Goal: Navigation & Orientation: Find specific page/section

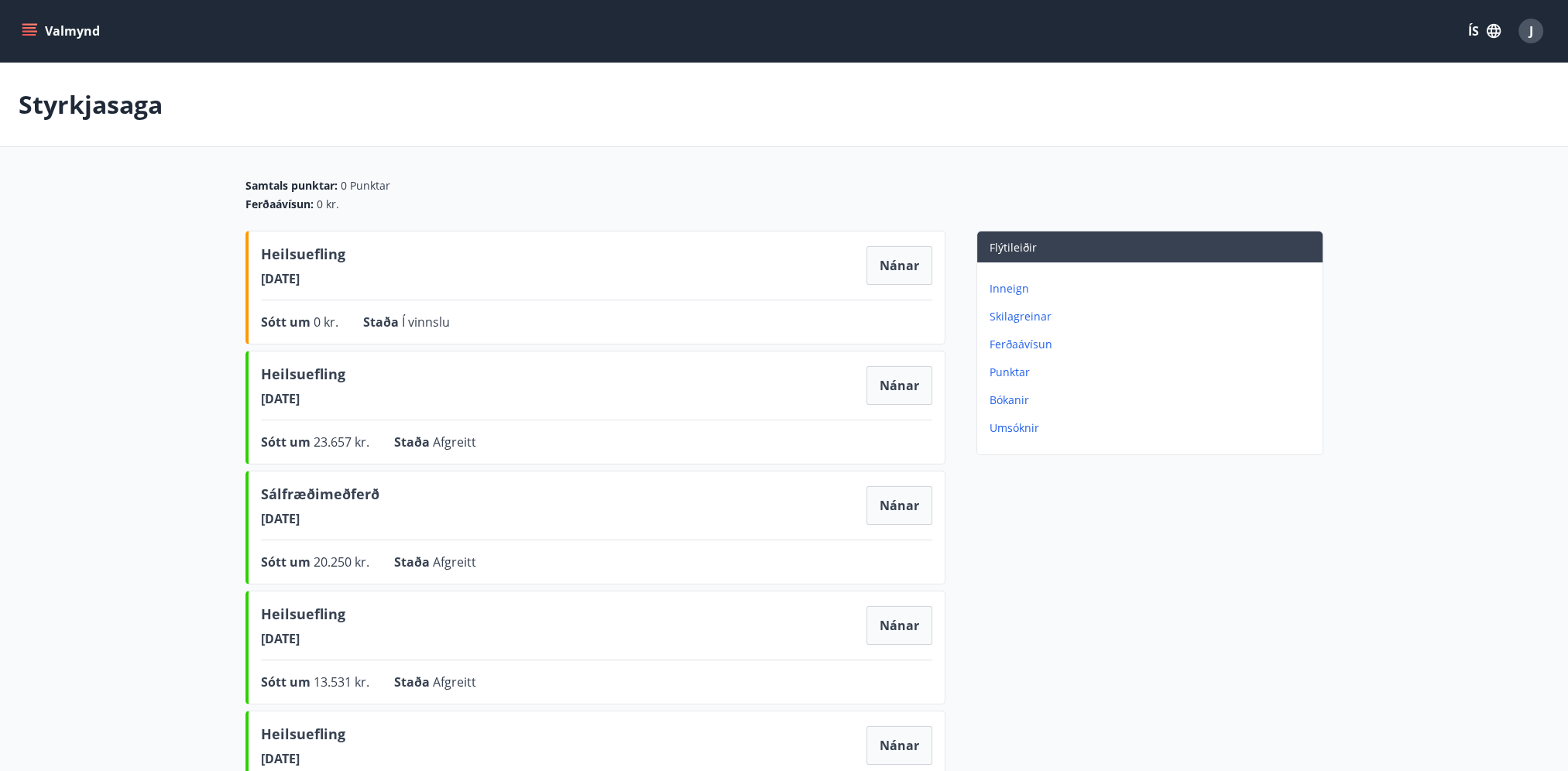
click at [80, 31] on button "Valmynd" at bounding box center [62, 30] width 87 height 27
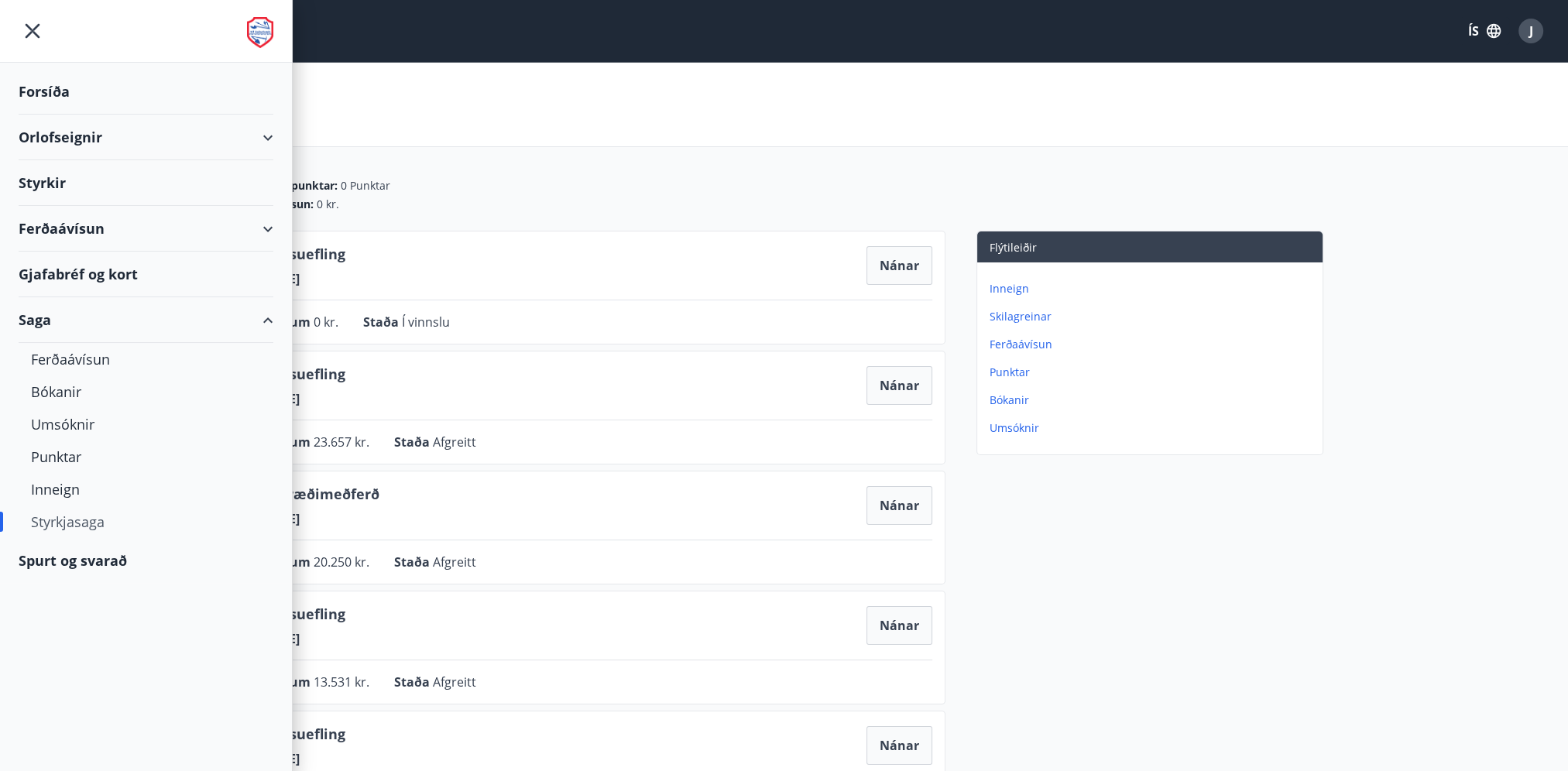
click at [43, 178] on div "Styrkir" at bounding box center [146, 183] width 255 height 46
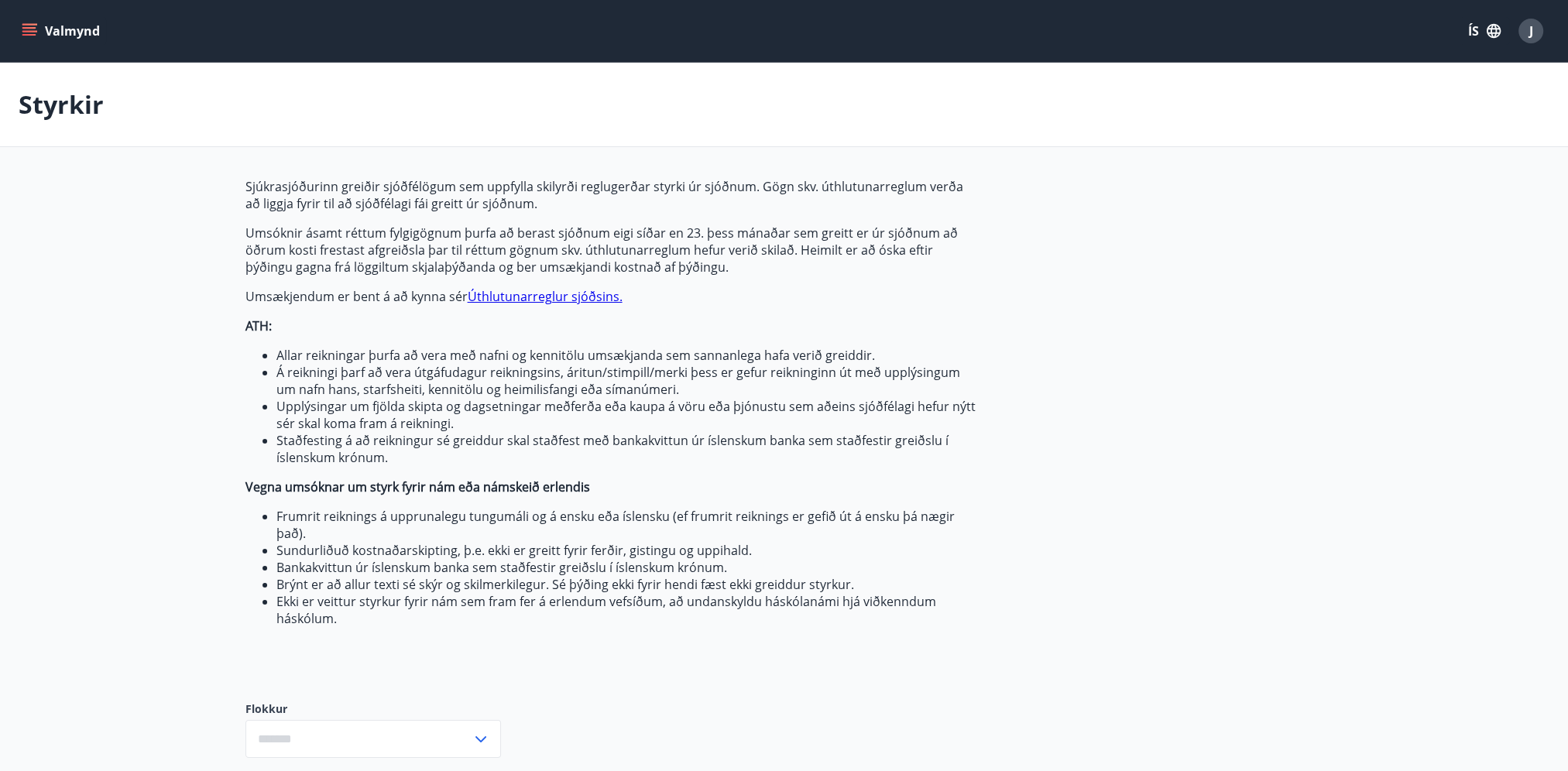
type input "***"
click at [6, 22] on div "Valmynd ÍS J" at bounding box center [784, 30] width 1568 height 62
click at [24, 29] on icon "menu" at bounding box center [29, 31] width 16 height 16
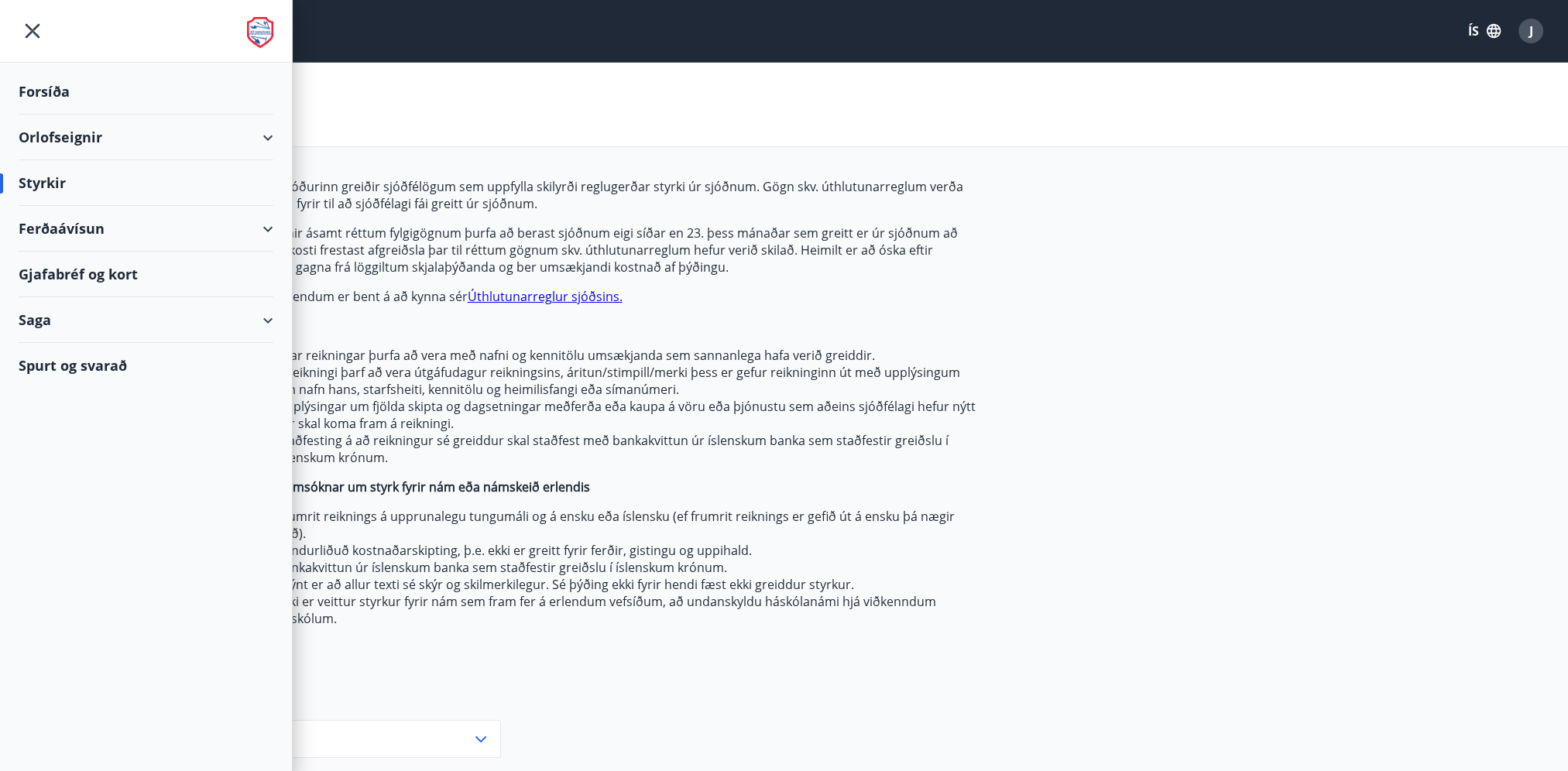
click at [109, 232] on div "Ferðaávísun" at bounding box center [146, 228] width 255 height 46
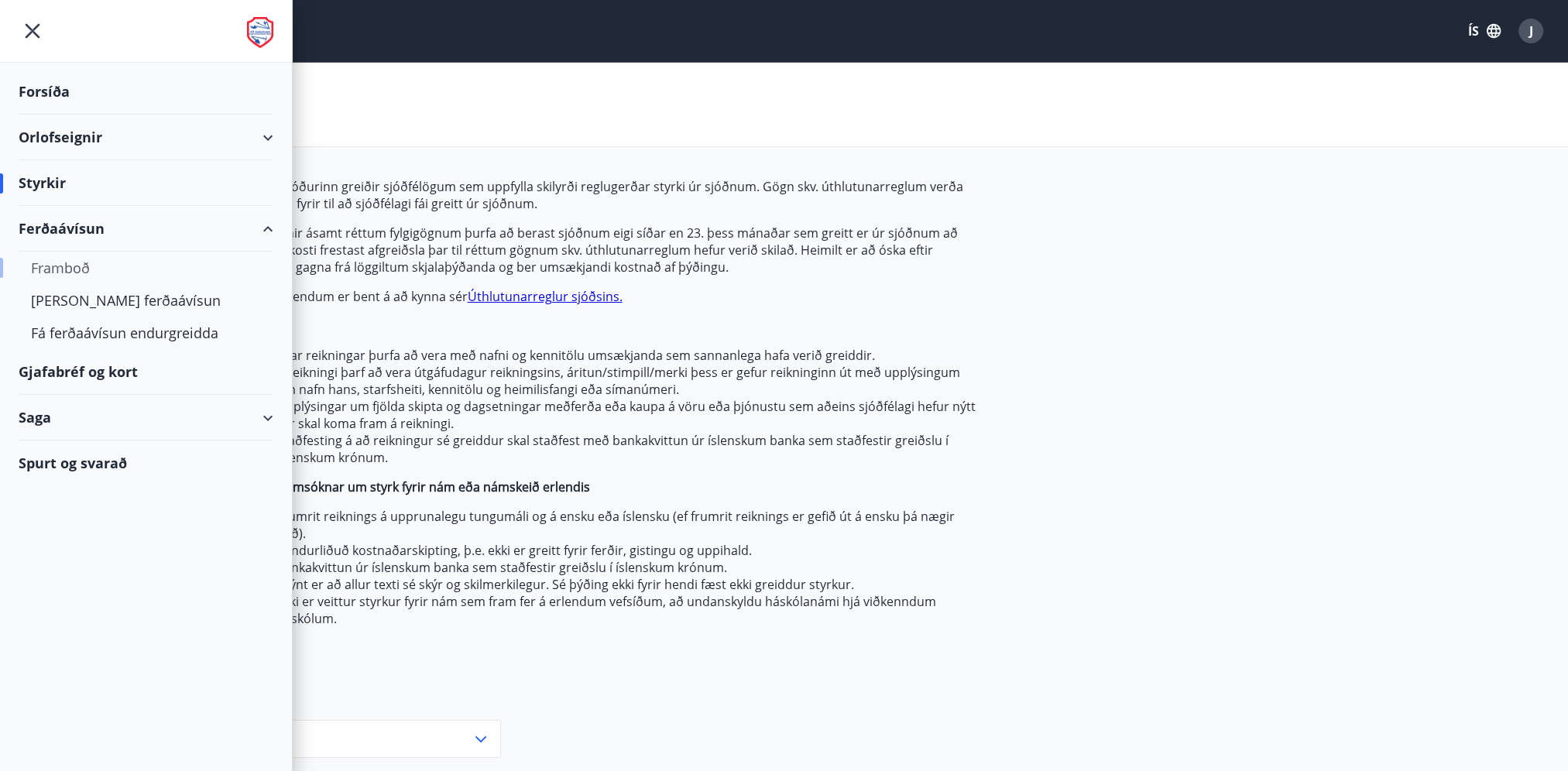
click at [79, 262] on div "Framboð" at bounding box center [146, 267] width 230 height 32
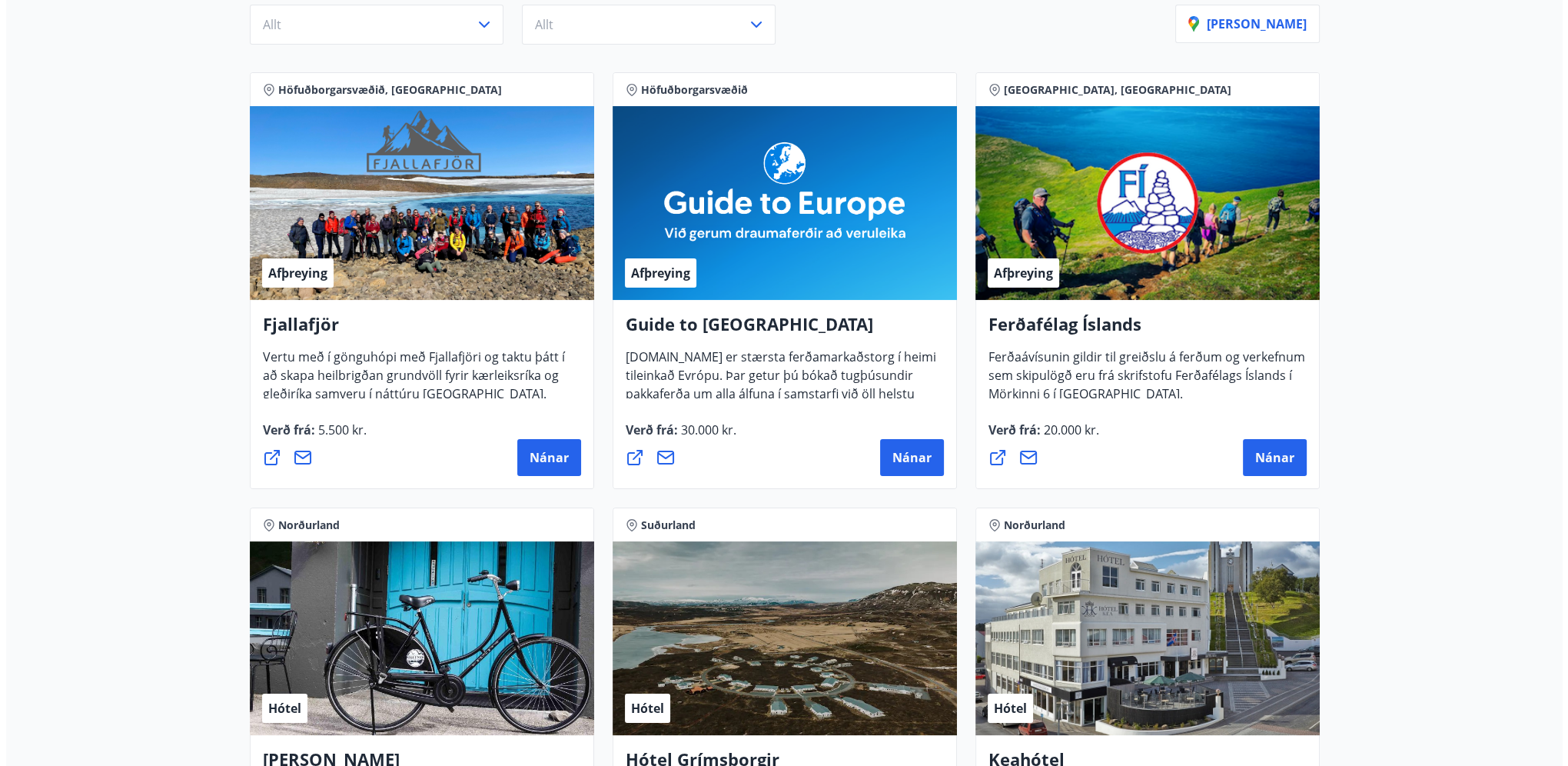
scroll to position [384, 0]
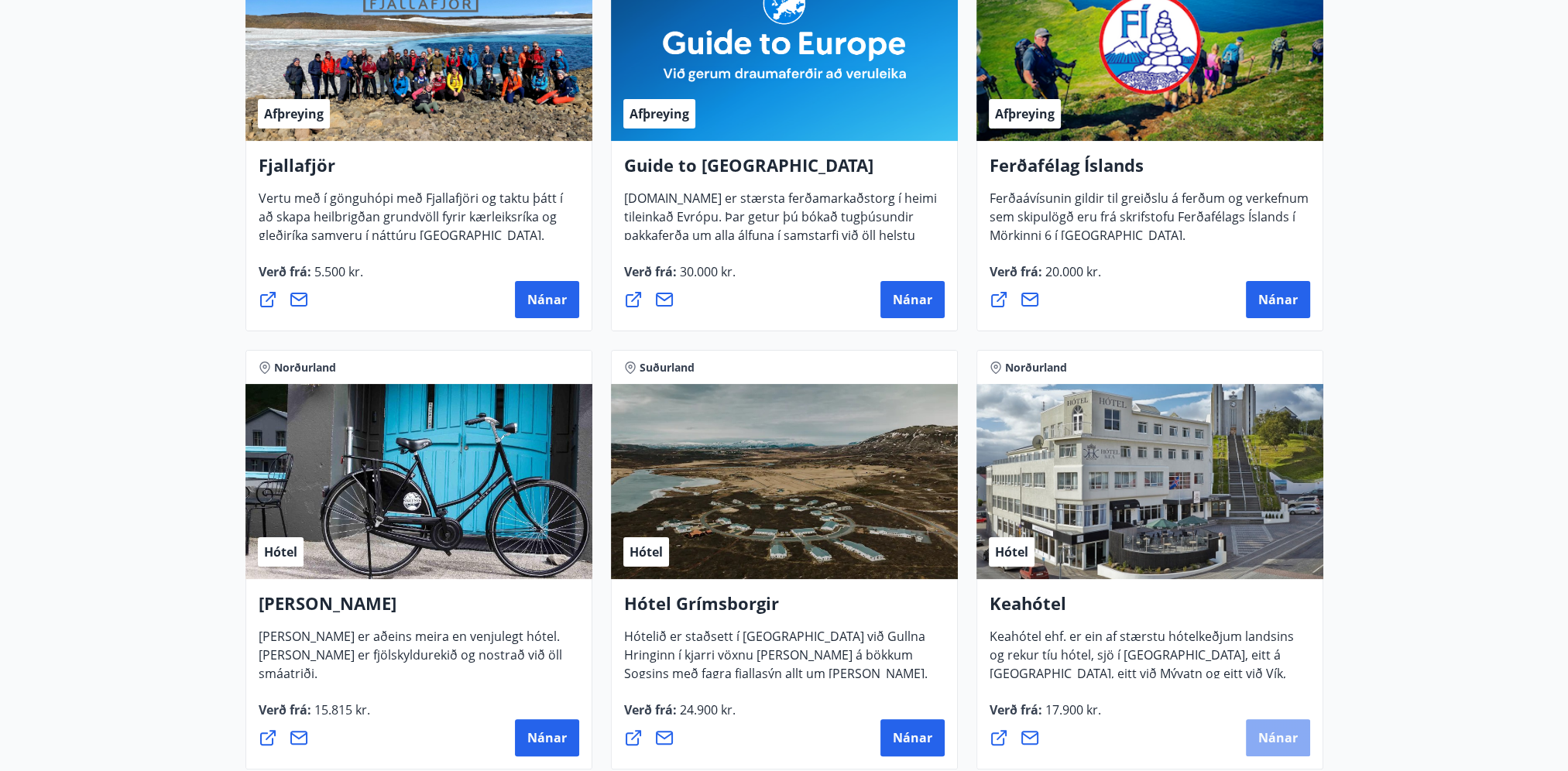
click at [1268, 740] on span "Nánar" at bounding box center [1278, 737] width 39 height 17
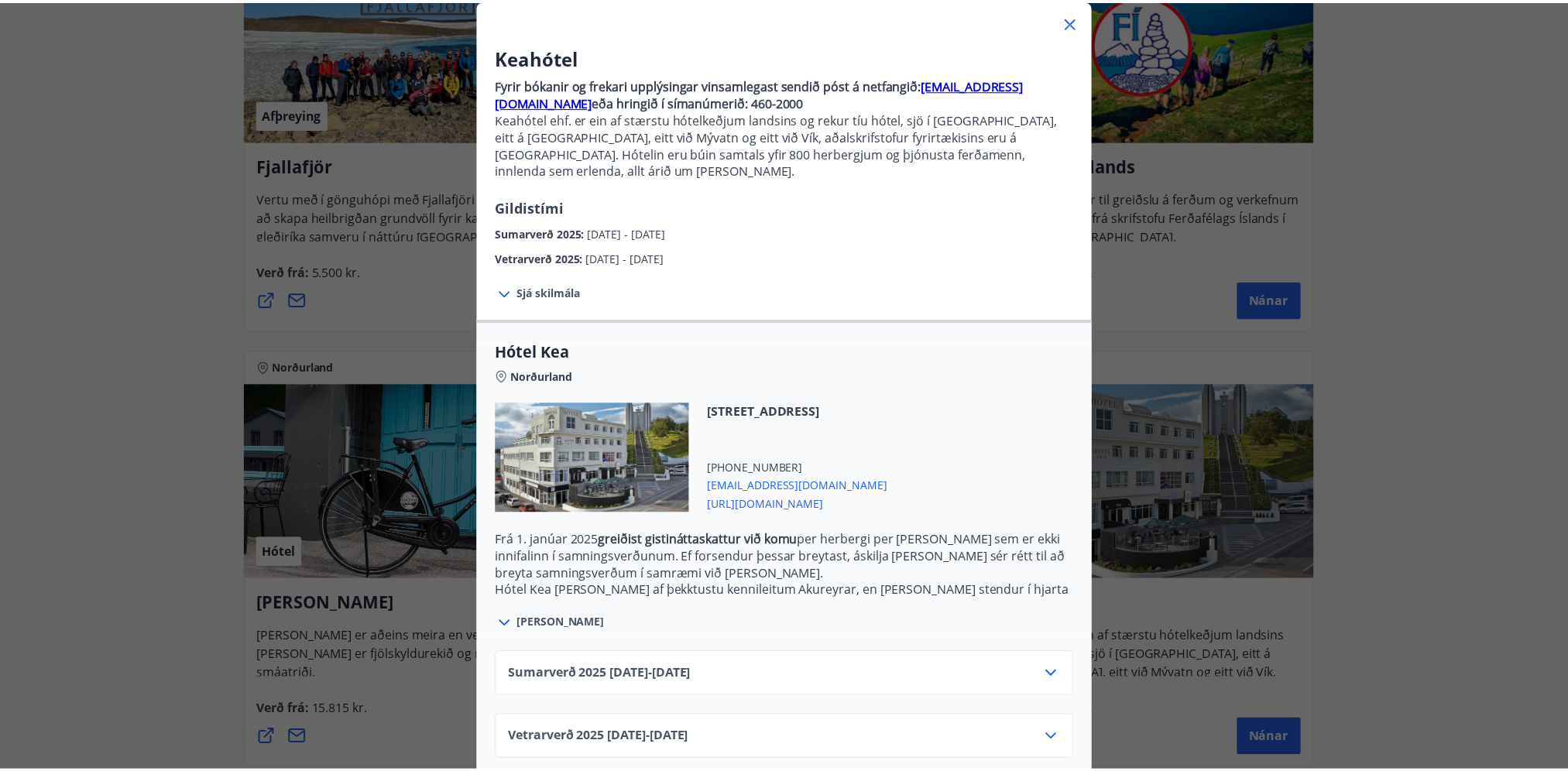
scroll to position [94, 0]
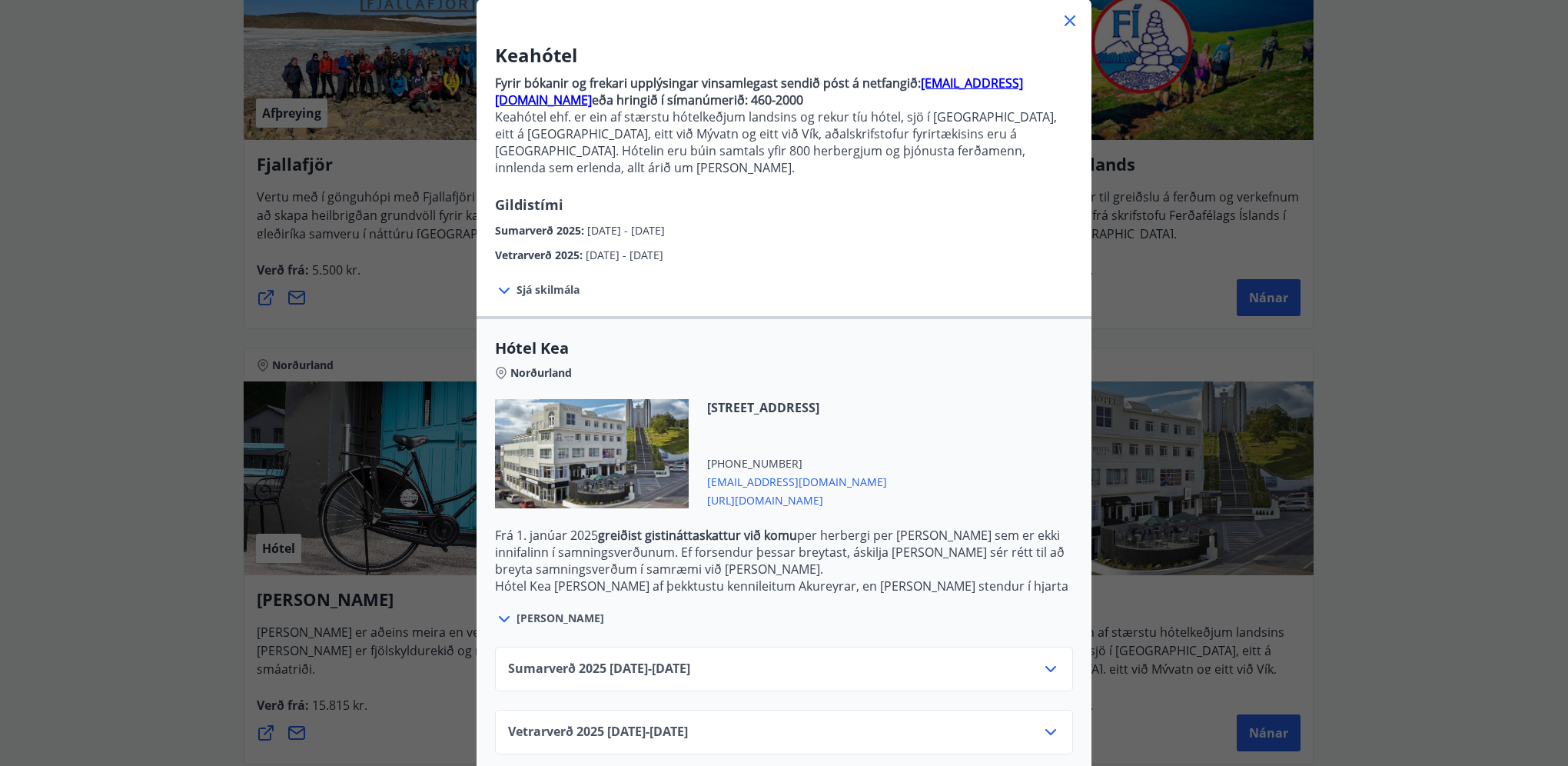
click at [1125, 298] on div "Keahótel Fyrir bókanir og frekari upplýsingar vinsamlegast sendið póst á netfan…" at bounding box center [784, 289] width 1568 height 766
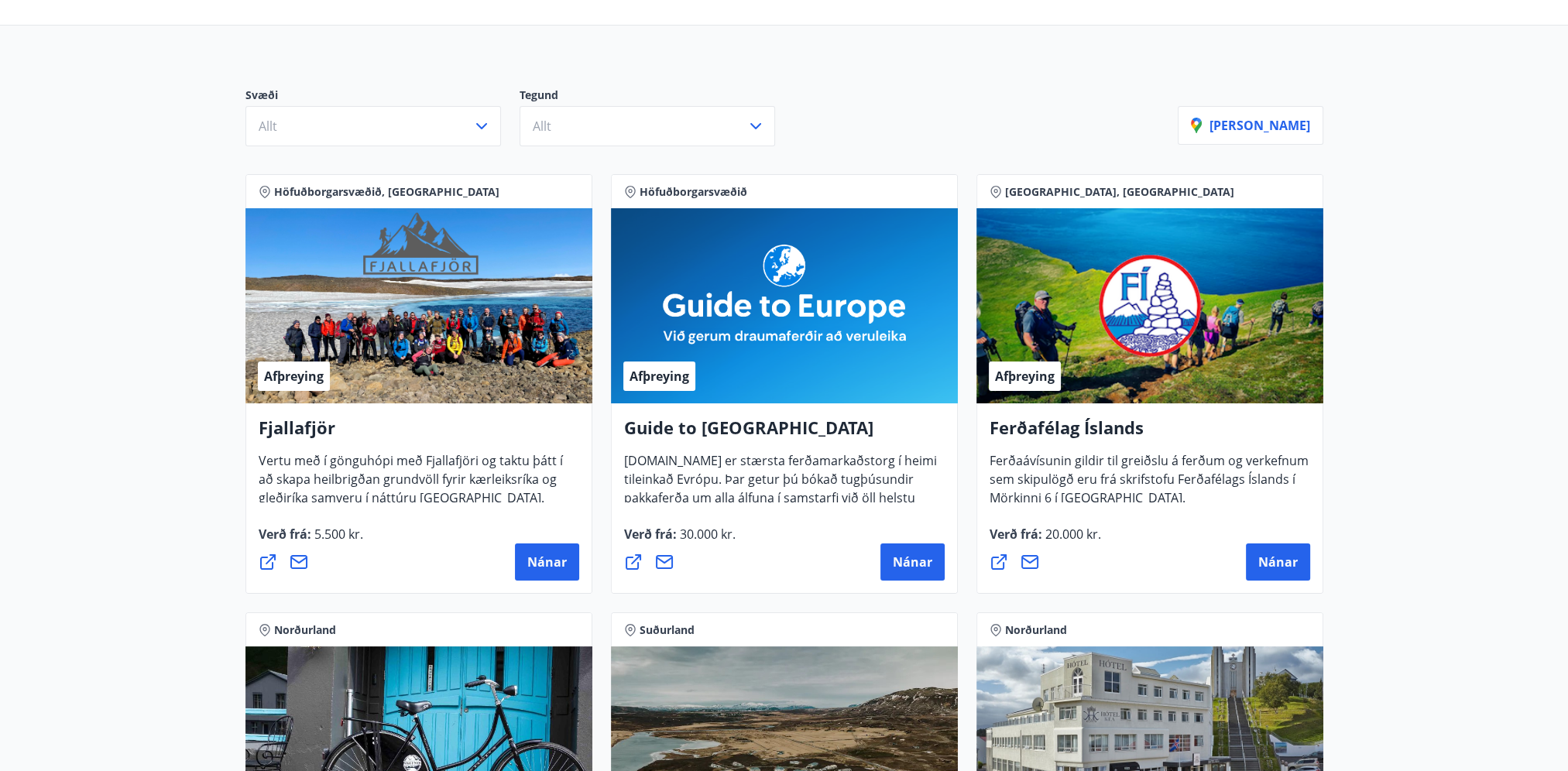
scroll to position [0, 0]
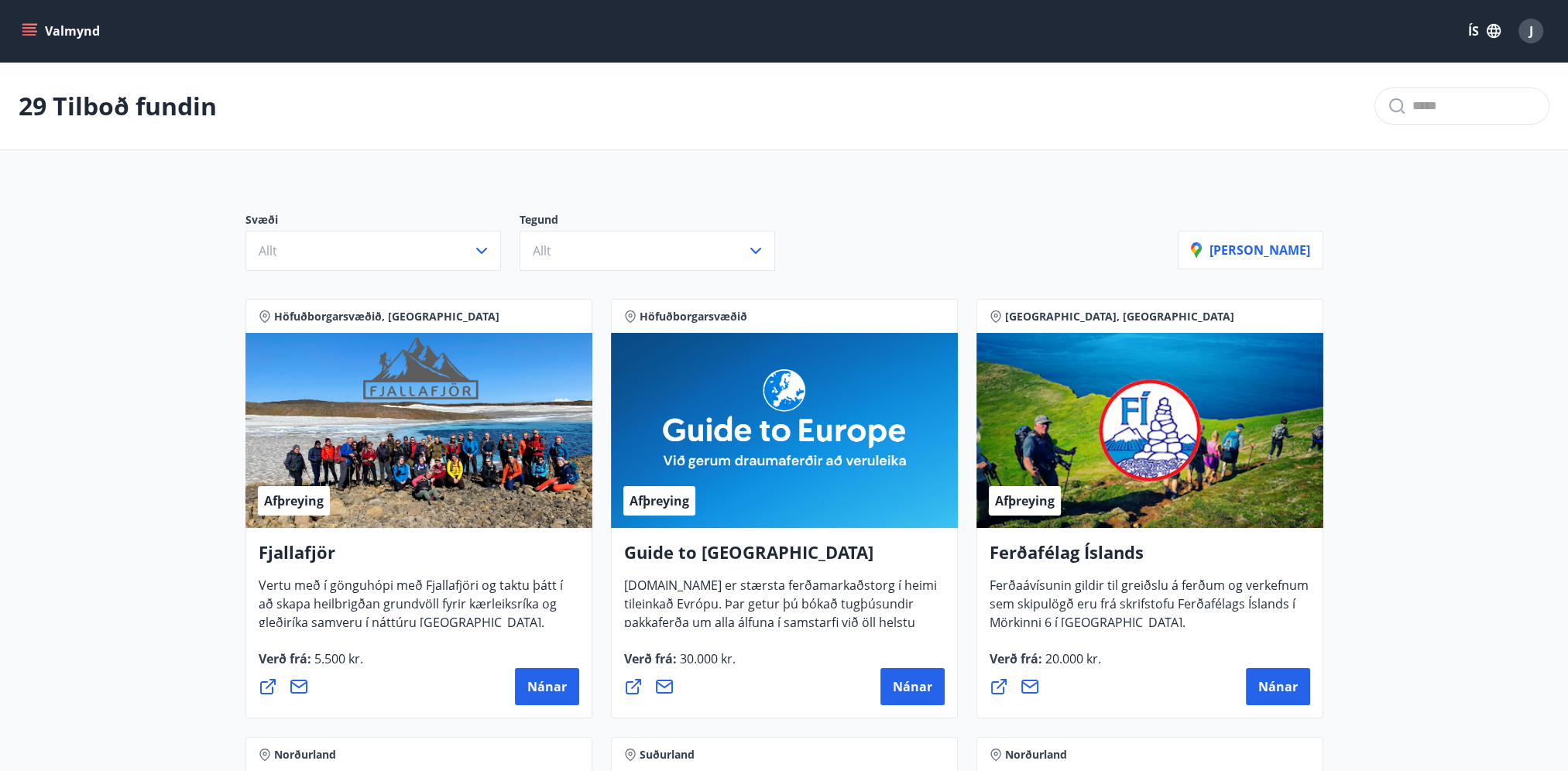
click at [33, 31] on icon "menu" at bounding box center [30, 31] width 17 height 2
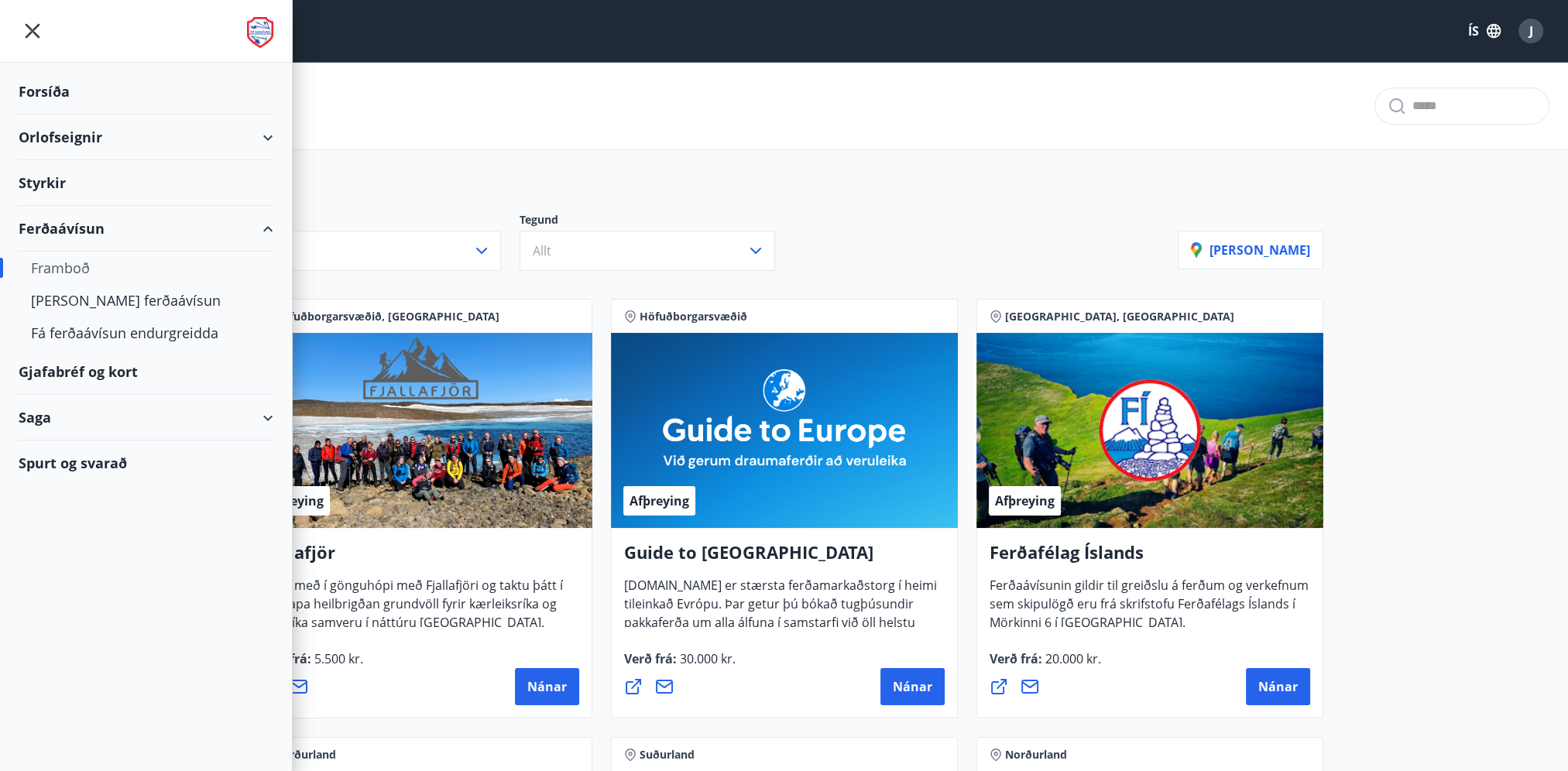
click at [604, 104] on div "29 Tilboð fundin" at bounding box center [784, 106] width 1568 height 87
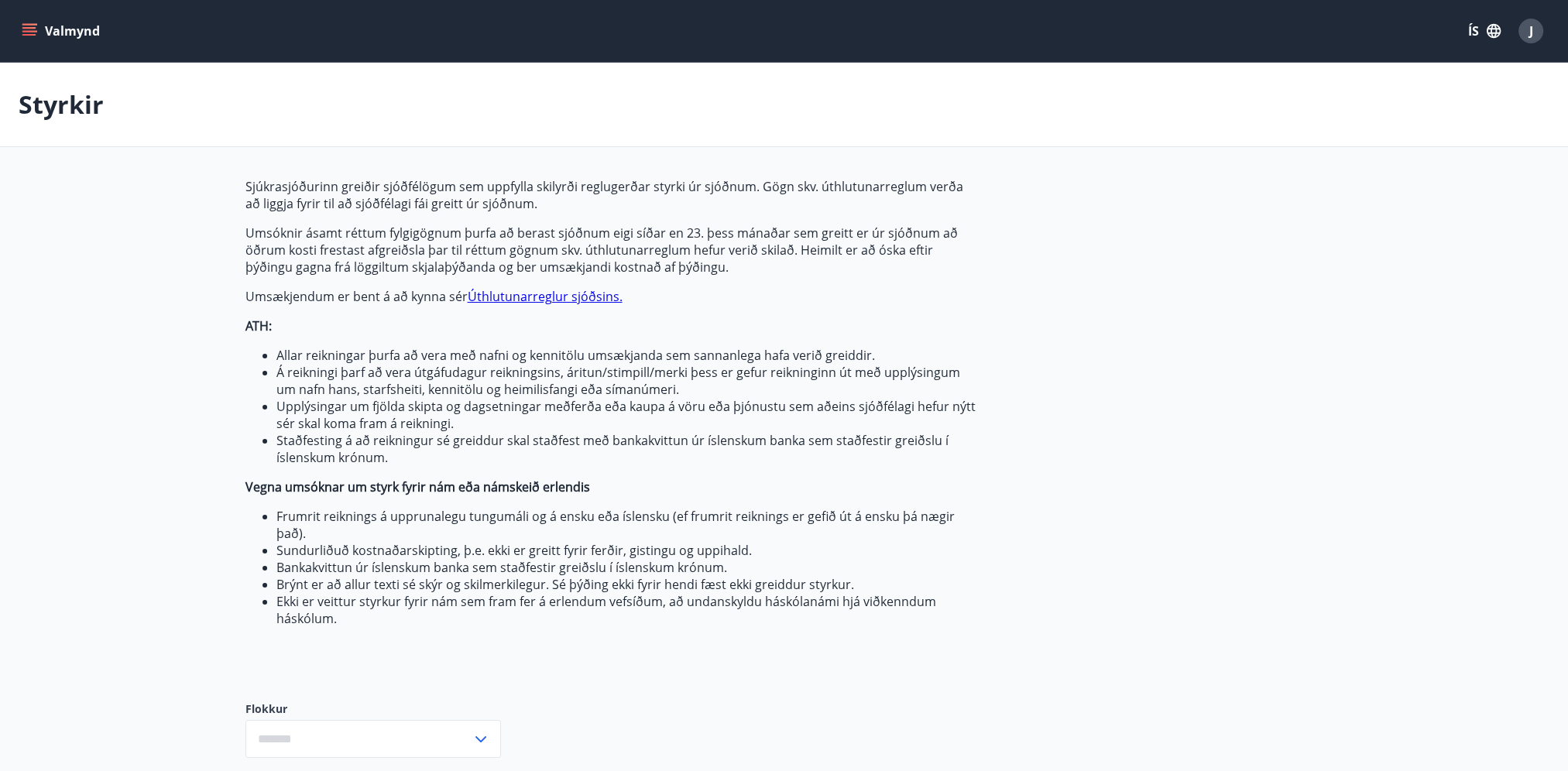
type input "***"
click at [50, 37] on button "Valmynd" at bounding box center [62, 30] width 87 height 27
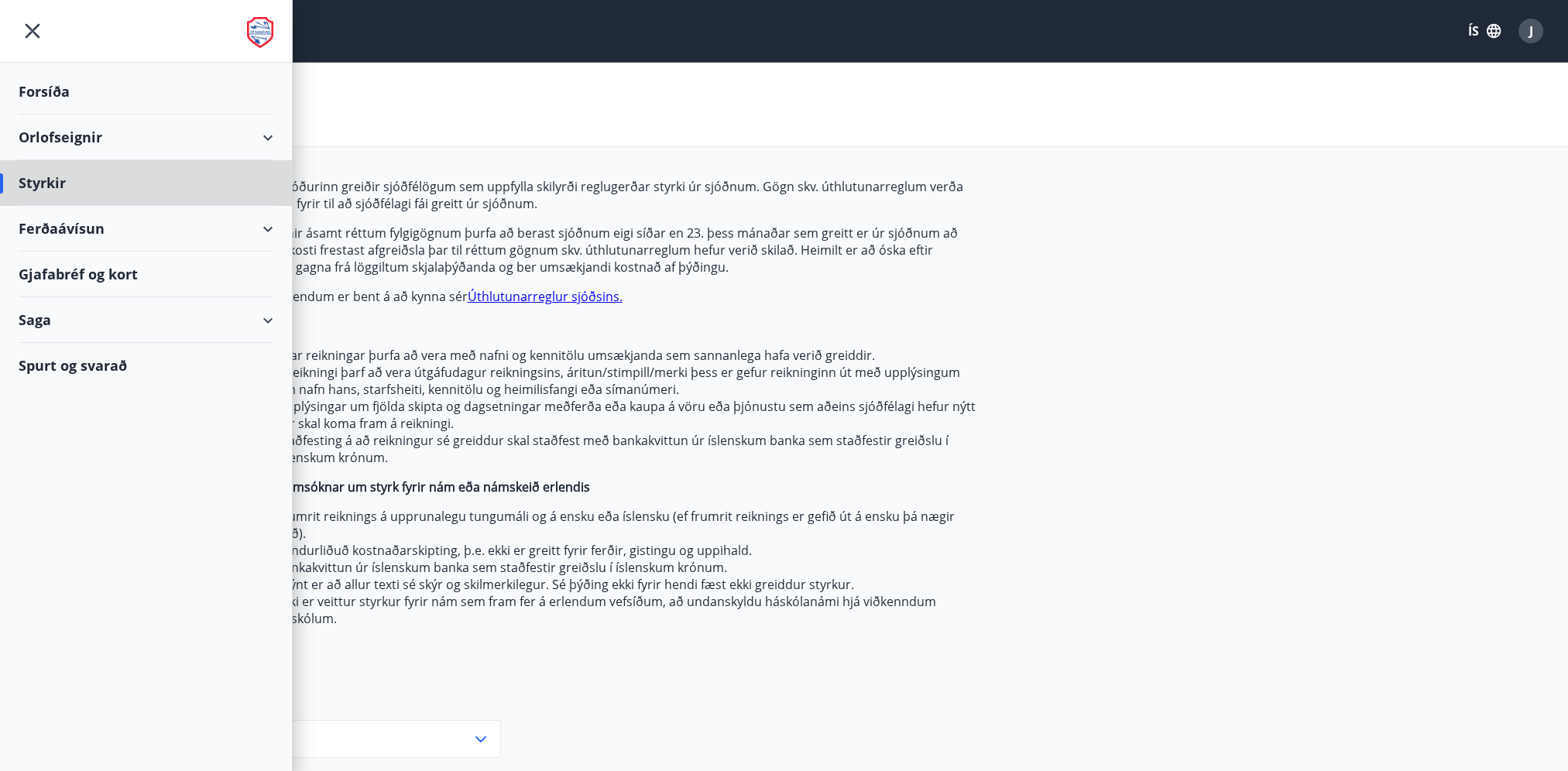
click at [55, 86] on div "Forsíða" at bounding box center [146, 91] width 255 height 46
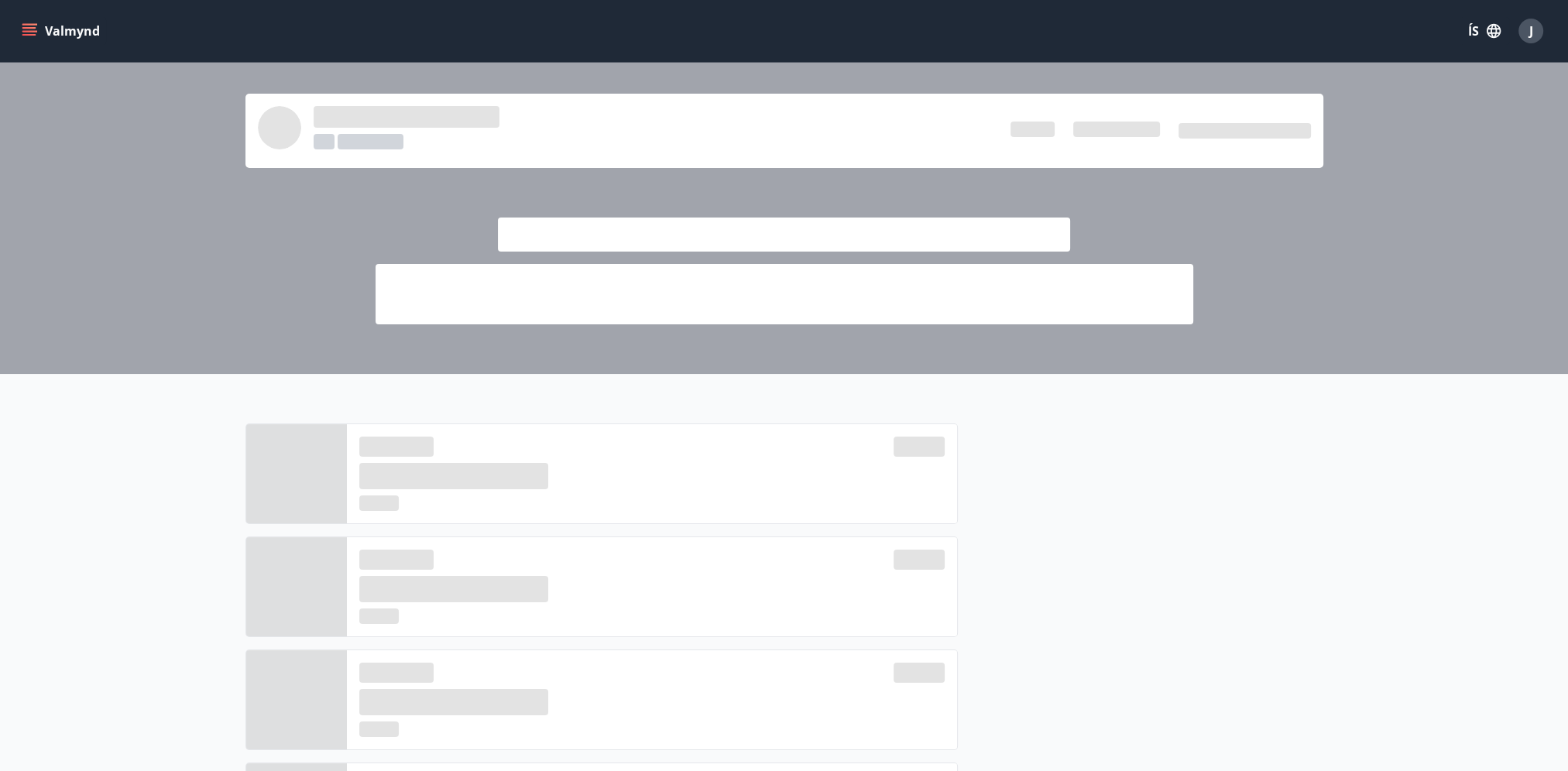
click at [70, 37] on button "Valmynd" at bounding box center [62, 30] width 87 height 27
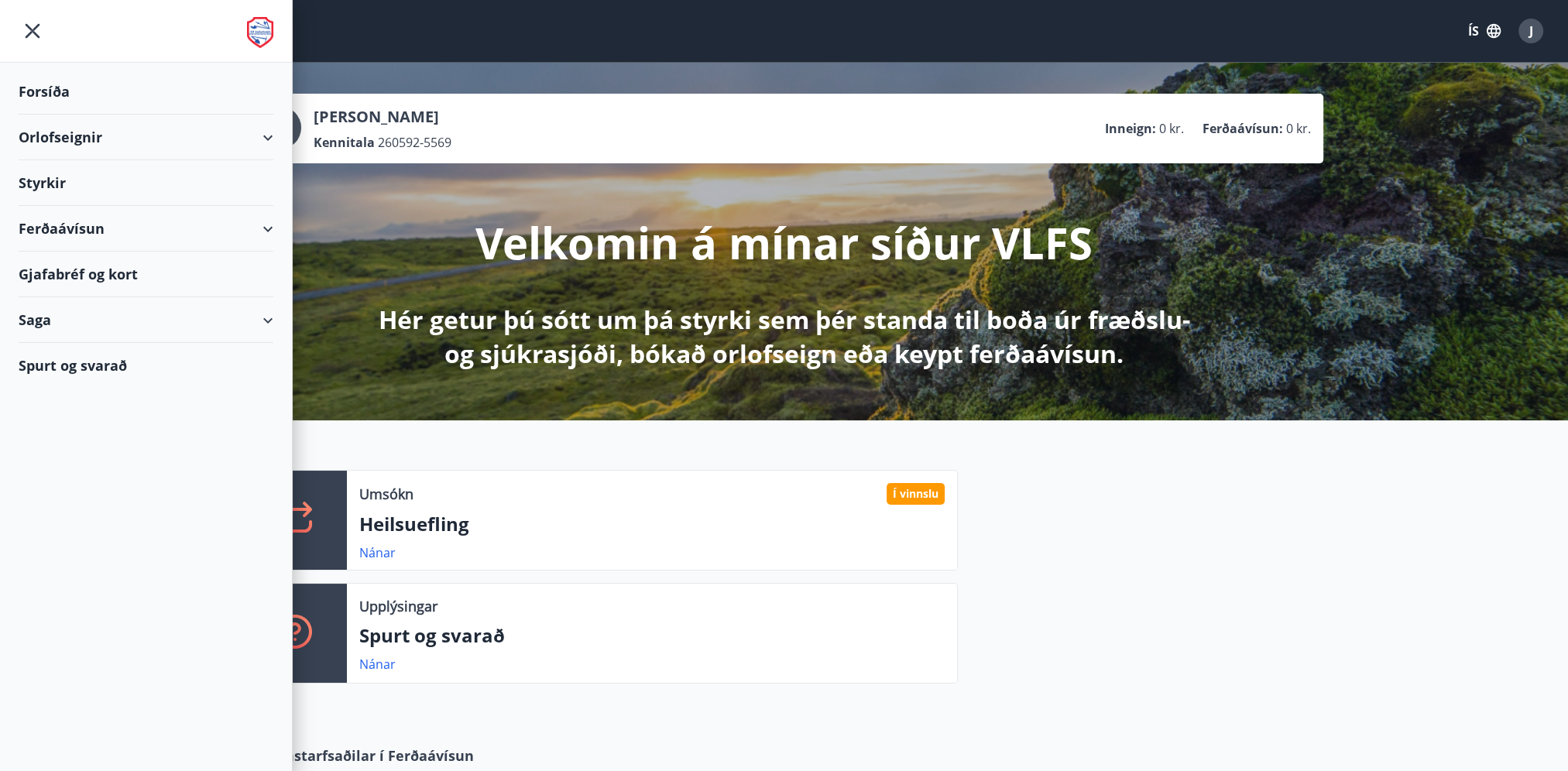
click at [1479, 31] on button "ÍS" at bounding box center [1484, 30] width 50 height 27
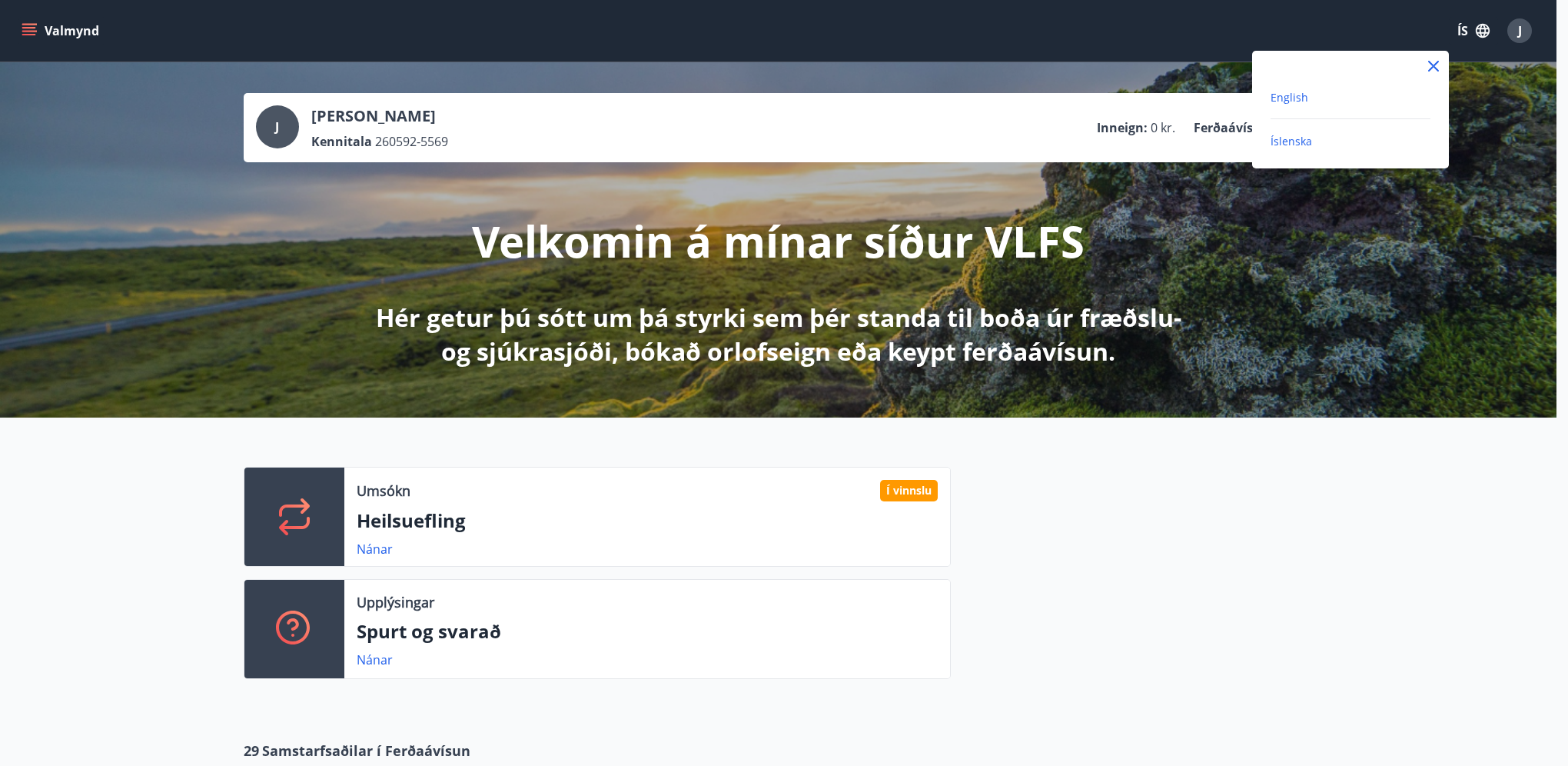
click at [1292, 97] on span "English" at bounding box center [1290, 96] width 38 height 15
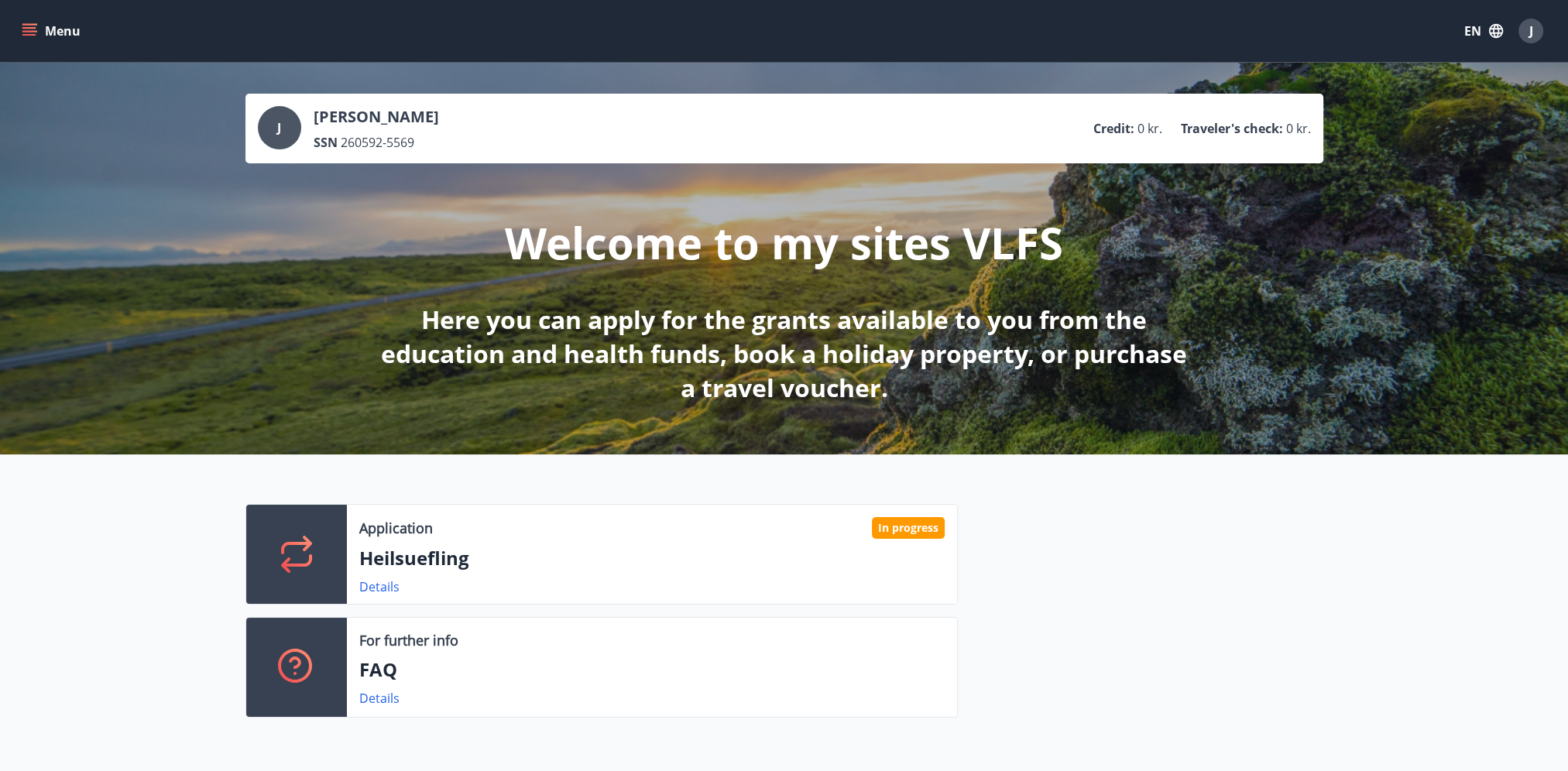
click at [53, 43] on button "Menu" at bounding box center [53, 30] width 69 height 27
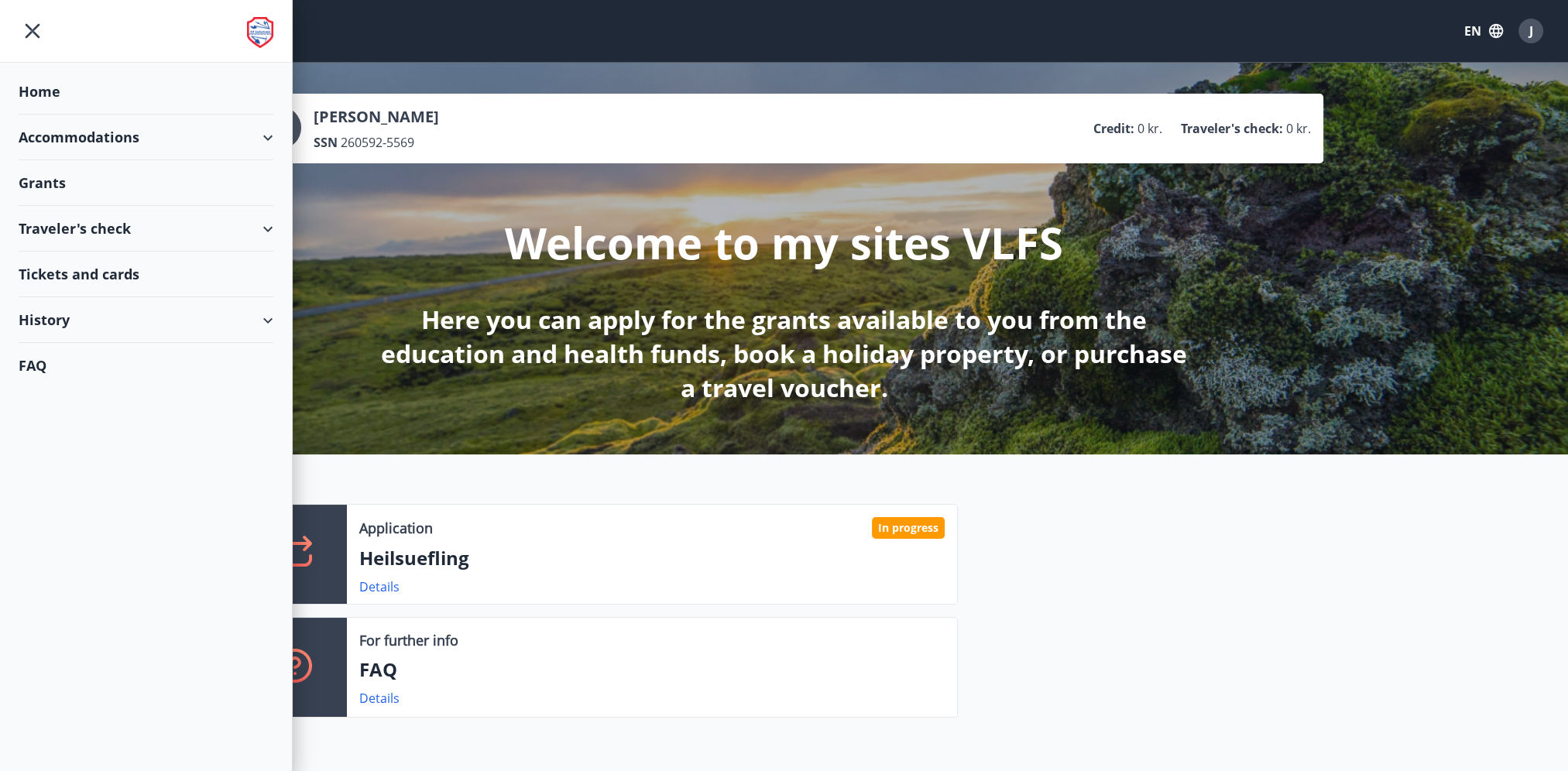
click at [1466, 31] on button "EN" at bounding box center [1483, 30] width 51 height 27
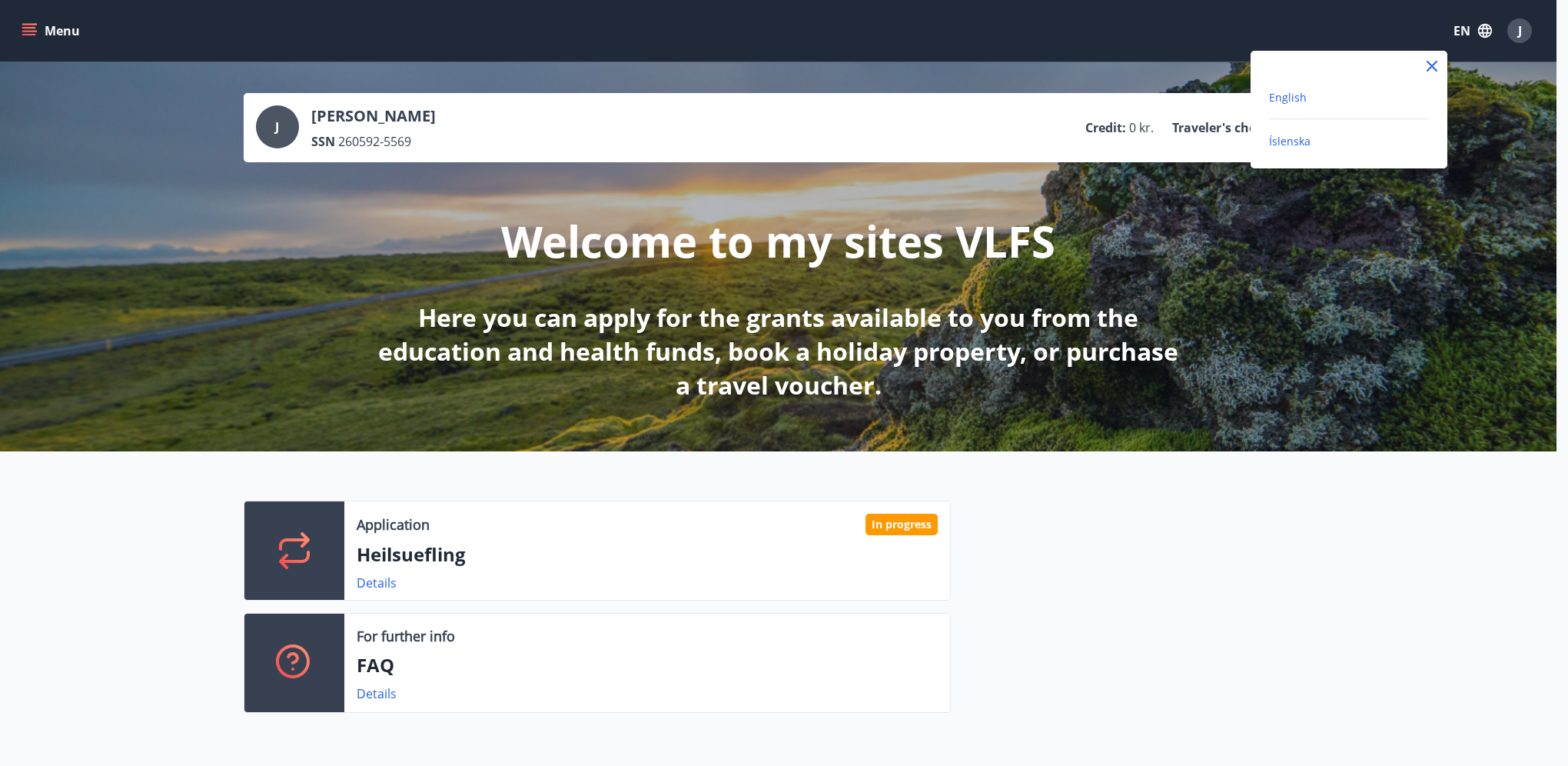
click at [1300, 141] on span "Íslenska" at bounding box center [1290, 140] width 42 height 15
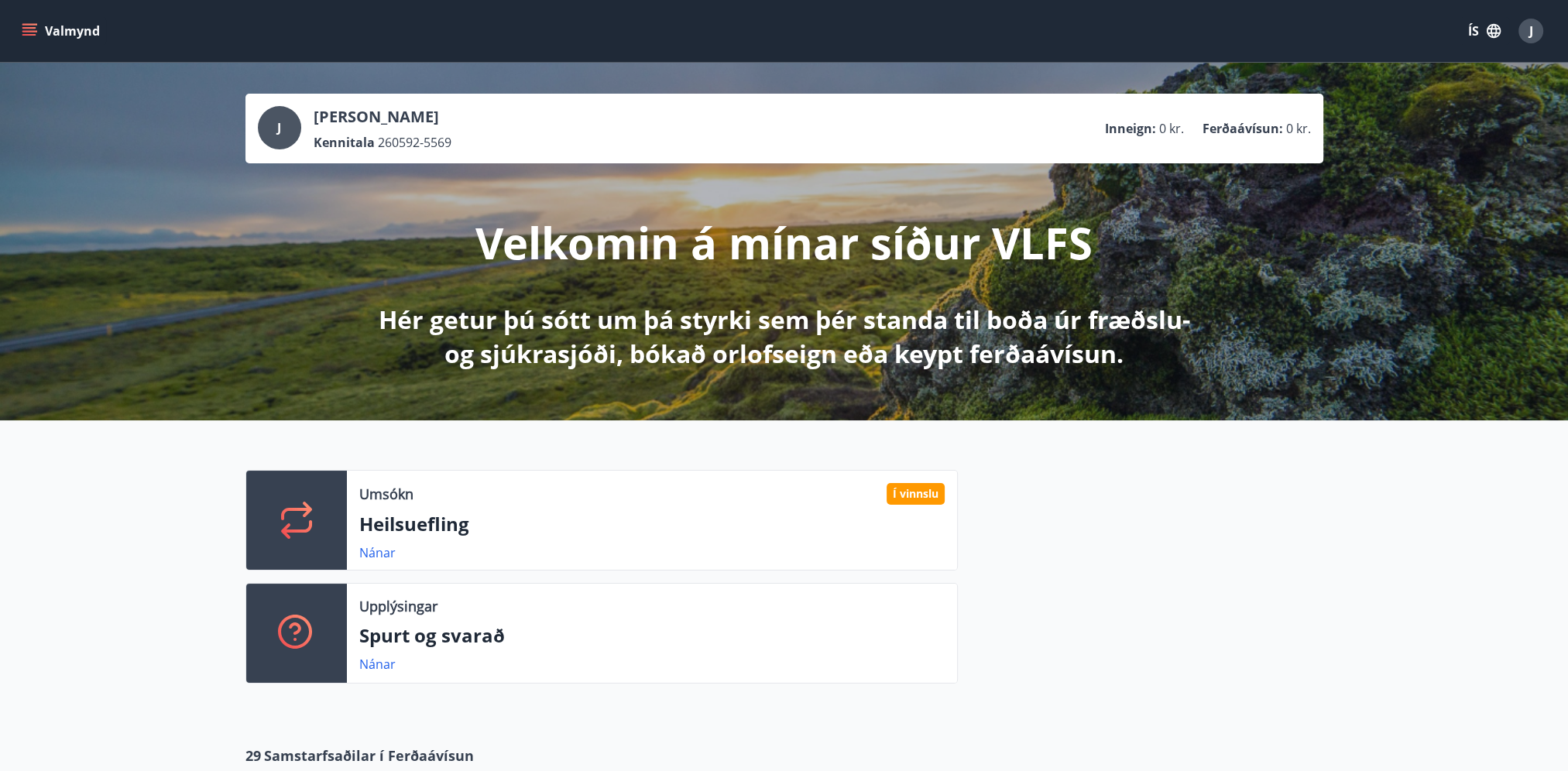
click at [11, 37] on div "Valmynd ÍS J" at bounding box center [784, 30] width 1568 height 62
click at [21, 37] on button "Valmynd" at bounding box center [62, 30] width 87 height 27
drag, startPoint x: 1242, startPoint y: 337, endPoint x: 1232, endPoint y: 317, distance: 22.4
click at [1242, 336] on div "J [PERSON_NAME] Kennitala 260592-5569 Inneign : 0 kr. Ferðaávísun : 0 kr. Velko…" at bounding box center [784, 241] width 1568 height 358
